Goal: Transaction & Acquisition: Purchase product/service

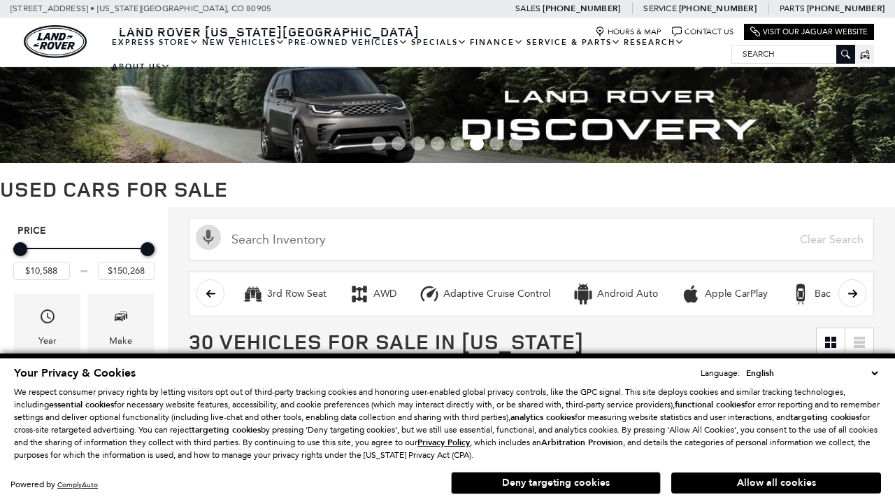
scroll to position [553, 0]
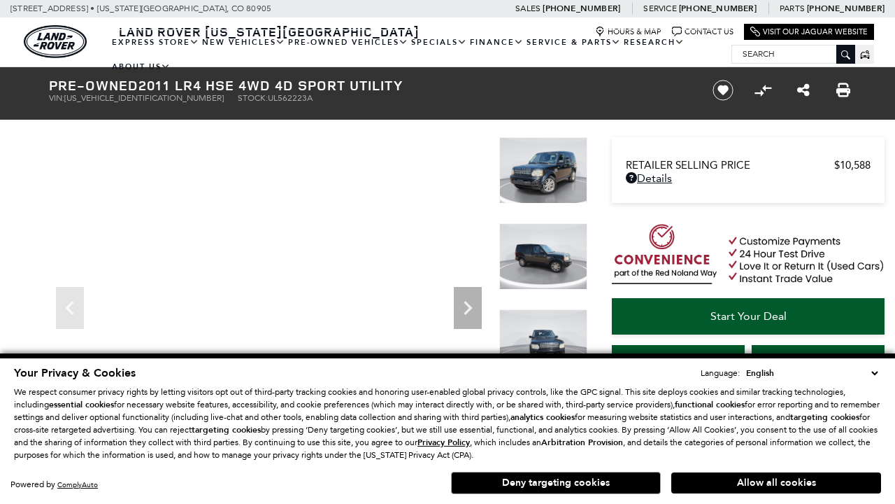
scroll to position [755, 0]
